Goal: Information Seeking & Learning: Learn about a topic

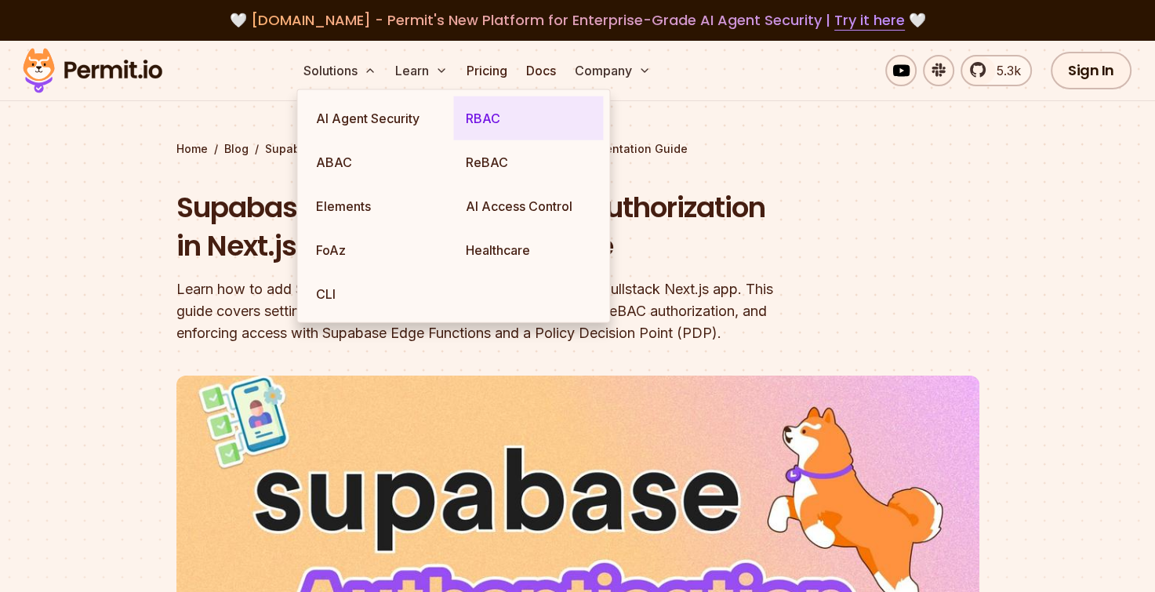
click at [528, 120] on link "RBAC" at bounding box center [528, 118] width 150 height 44
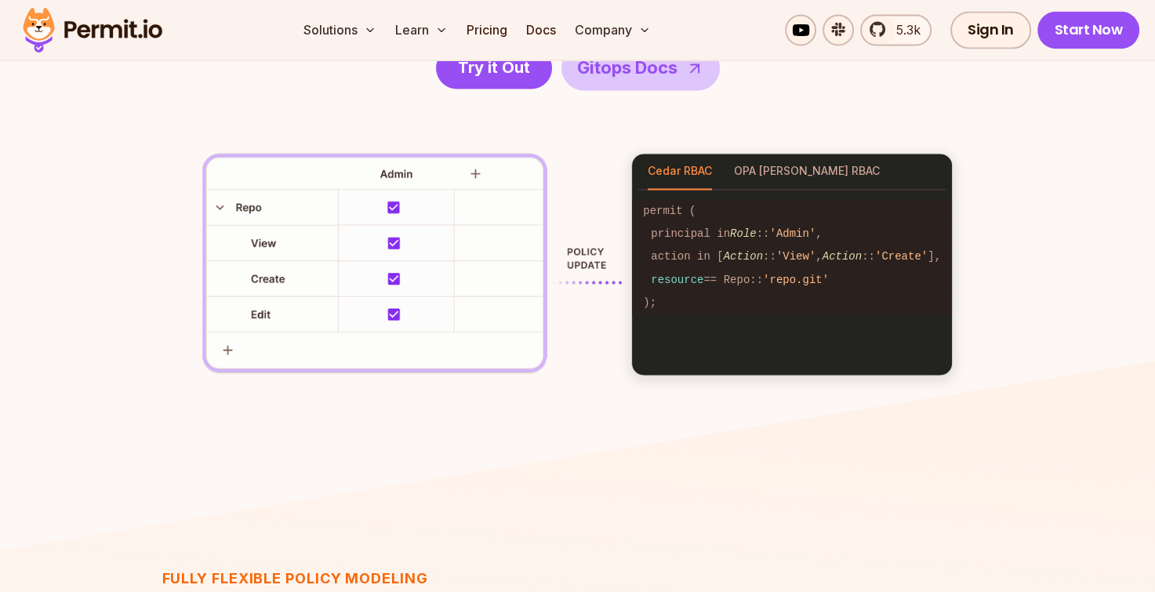
scroll to position [1937, 0]
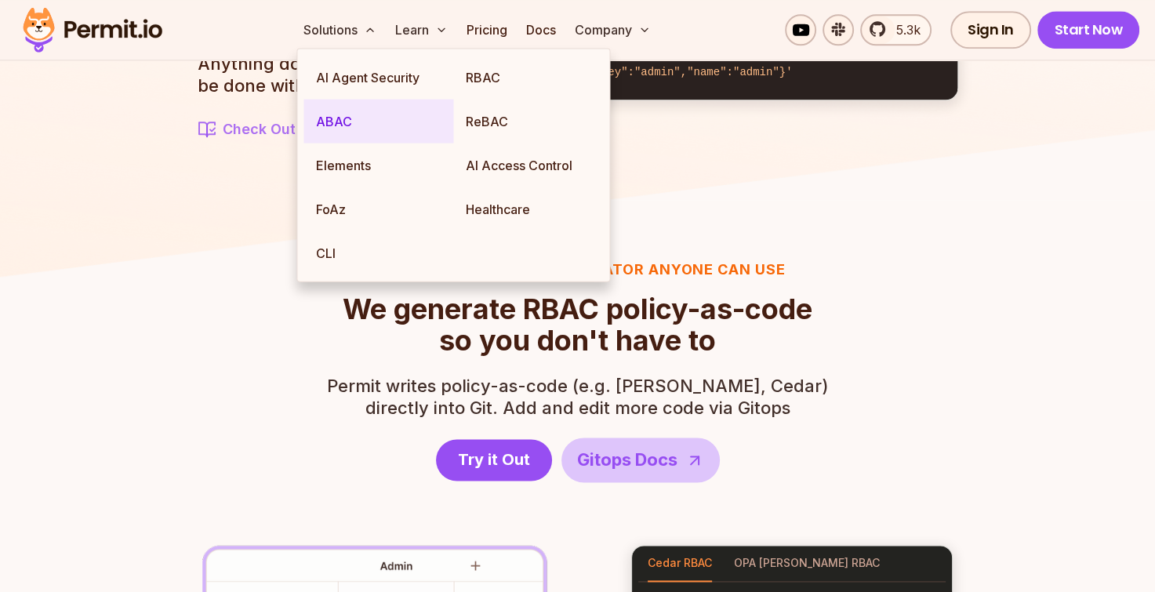
click at [350, 119] on link "ABAC" at bounding box center [378, 122] width 150 height 44
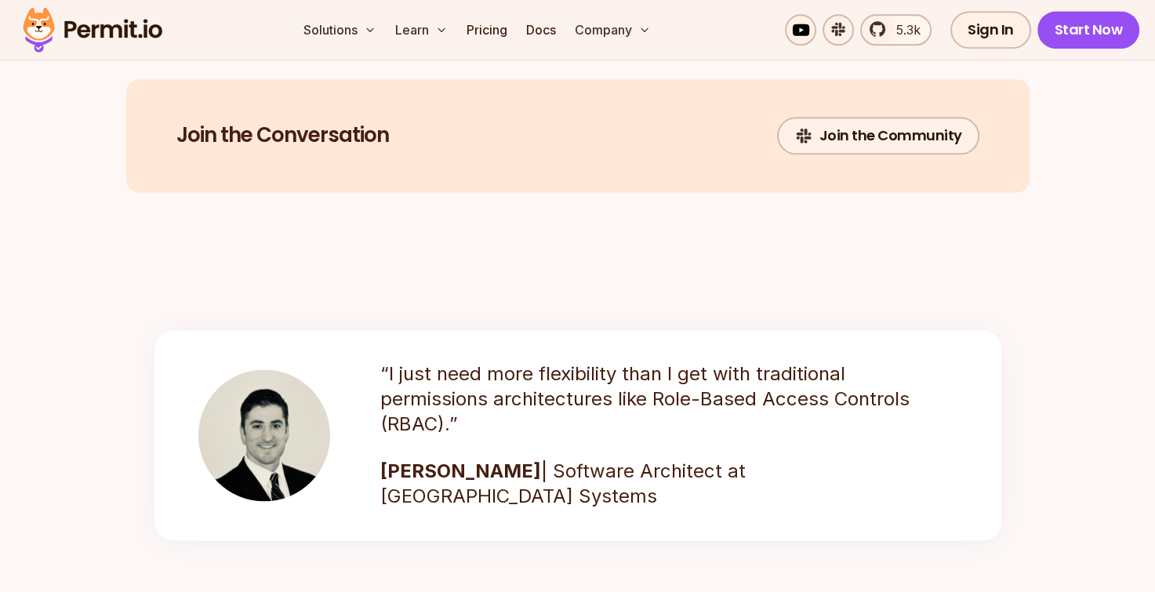
scroll to position [2117, 0]
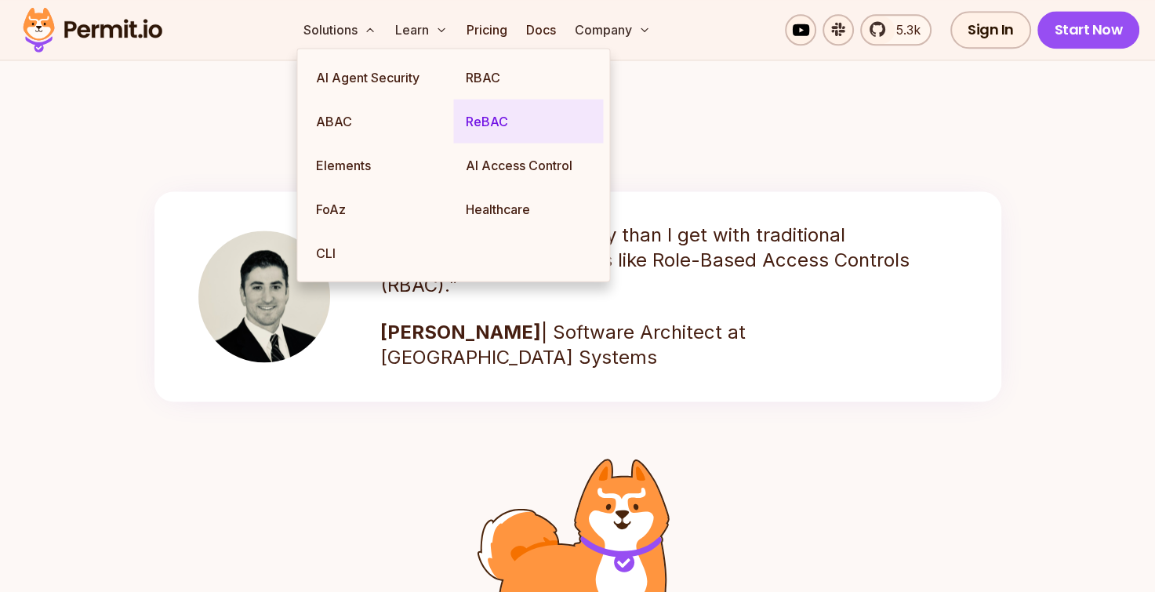
click at [492, 122] on link "ReBAC" at bounding box center [528, 122] width 150 height 44
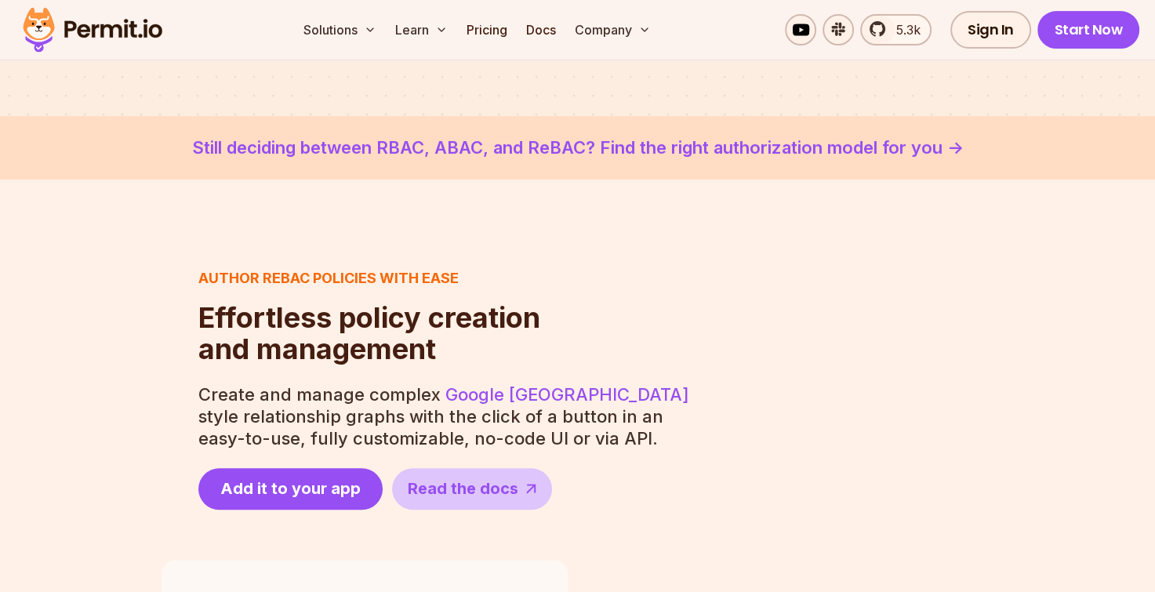
scroll to position [470, 0]
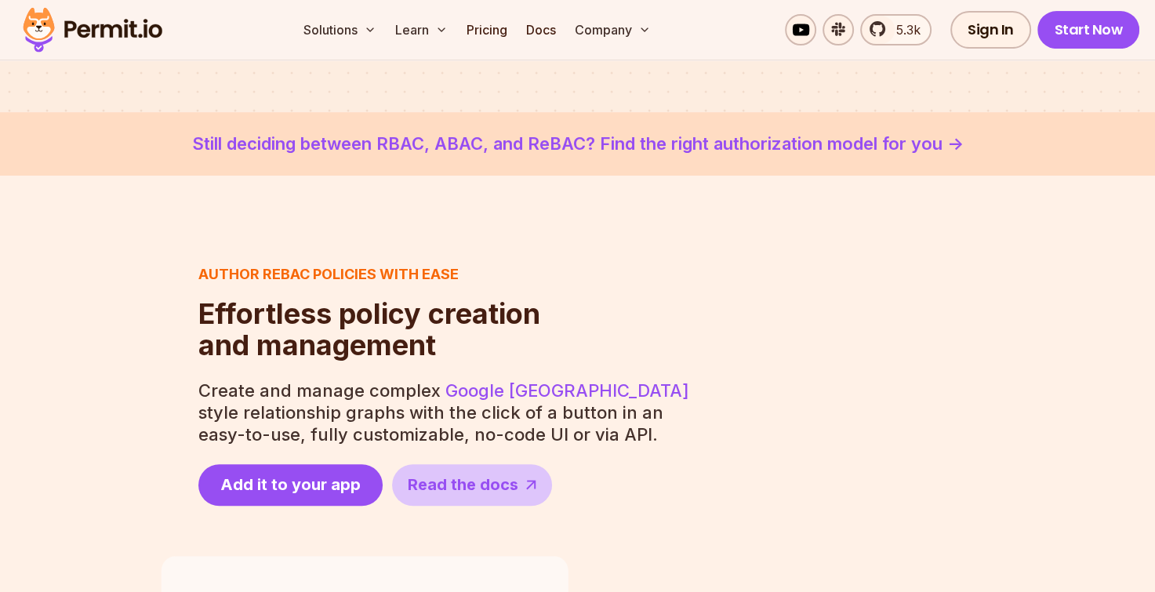
click at [781, 147] on link "Still deciding between RBAC, ABAC, and ReBAC? Find the right authorization mode…" at bounding box center [578, 144] width 1080 height 26
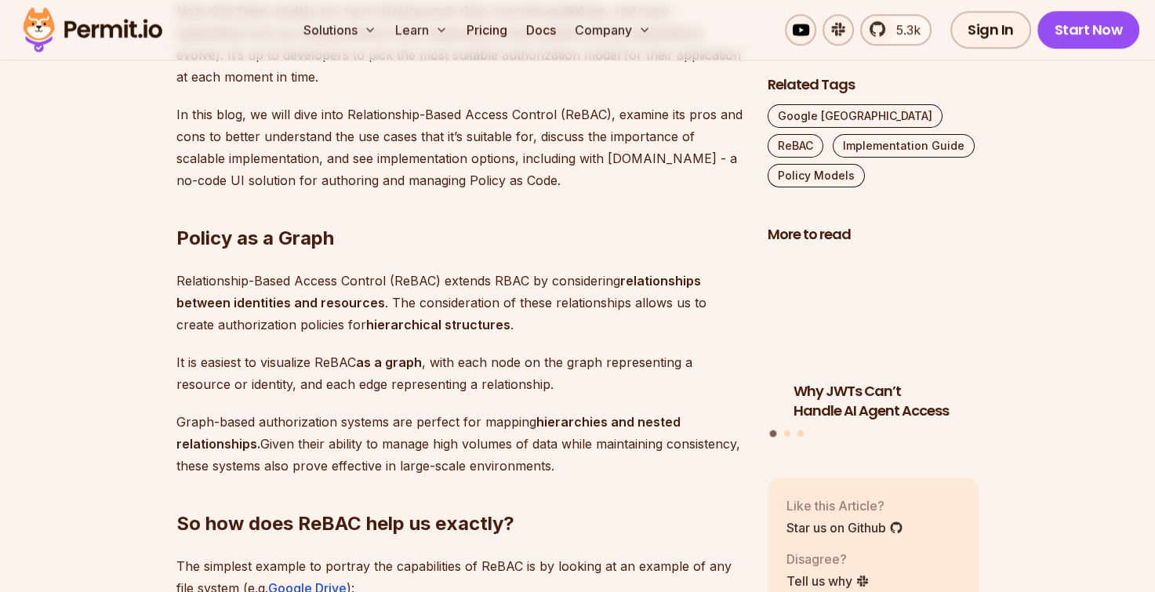
scroll to position [1490, 0]
